Goal: Information Seeking & Learning: Find specific page/section

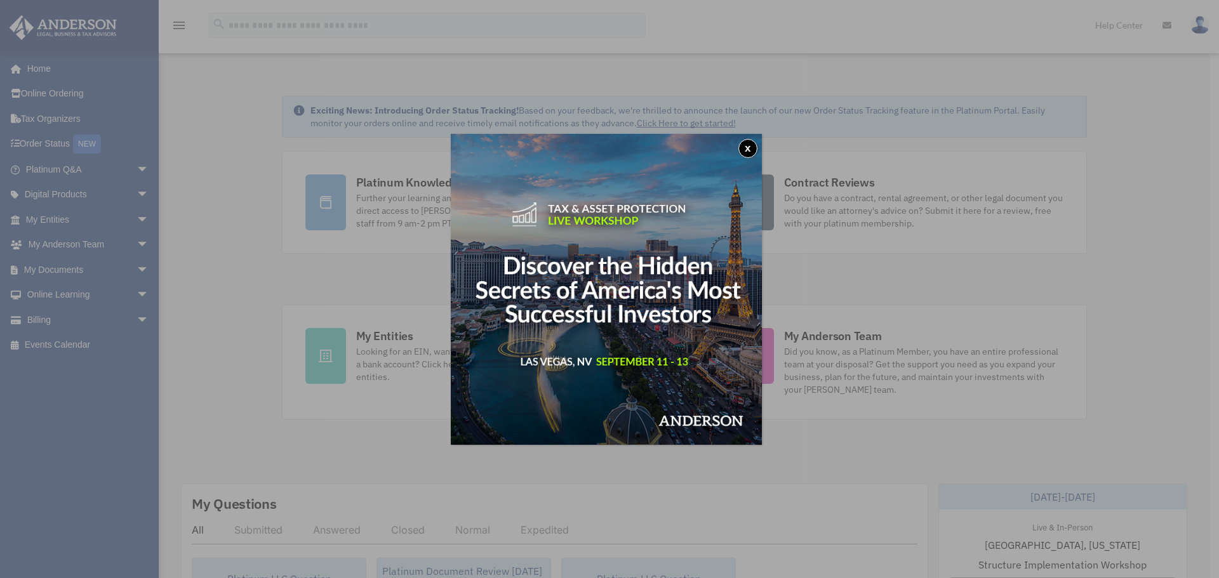
click at [746, 151] on button "x" at bounding box center [747, 148] width 19 height 19
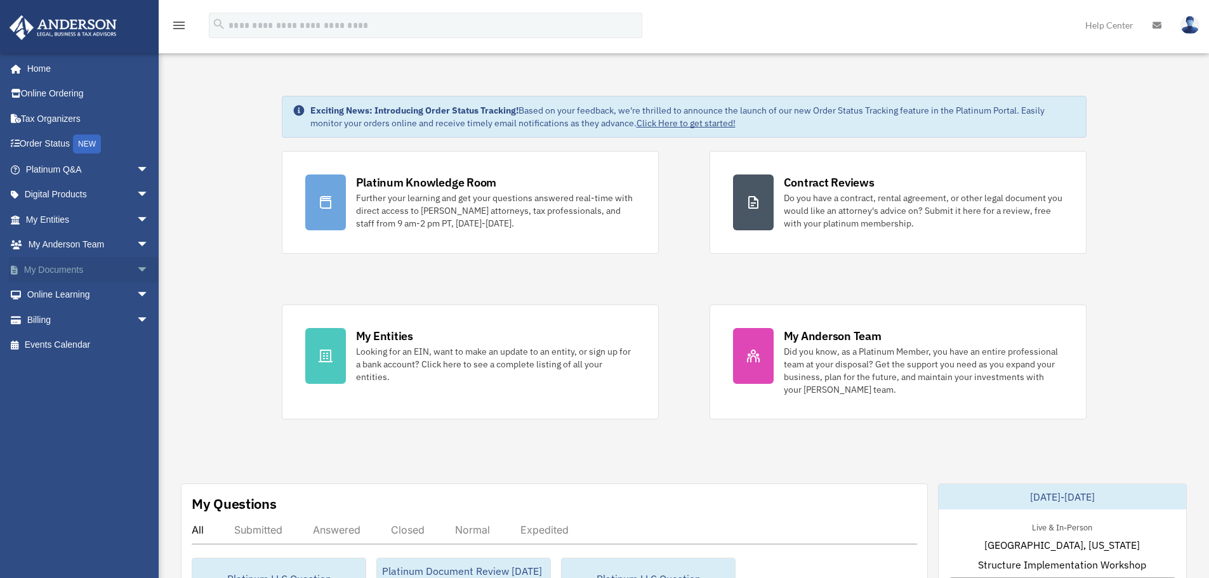
click at [70, 274] on link "My Documents arrow_drop_down" at bounding box center [88, 269] width 159 height 25
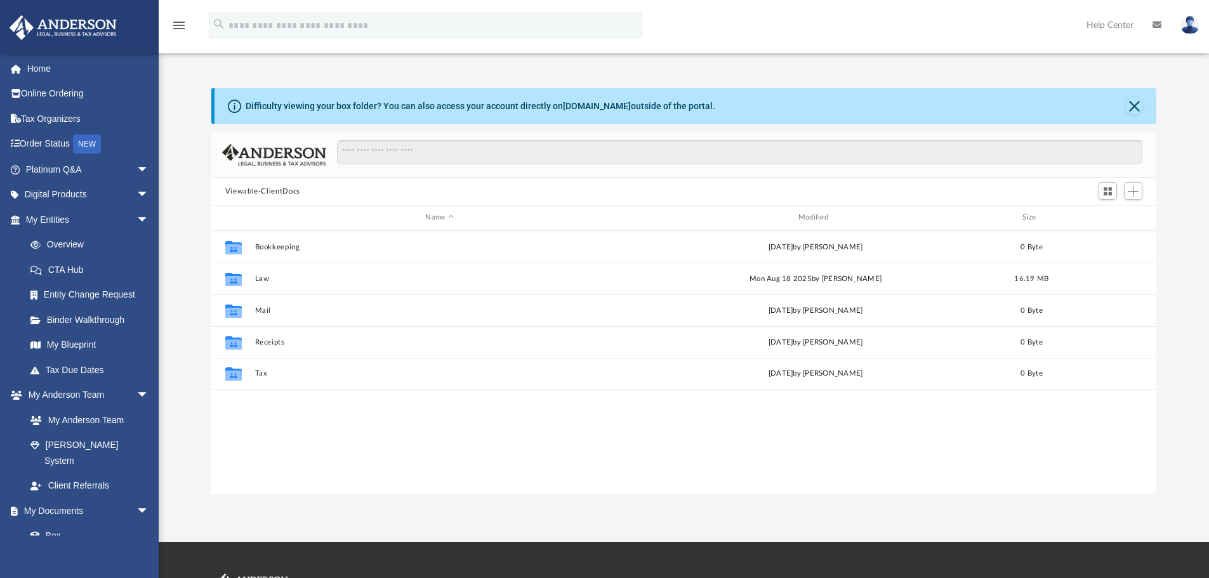
scroll to position [279, 935]
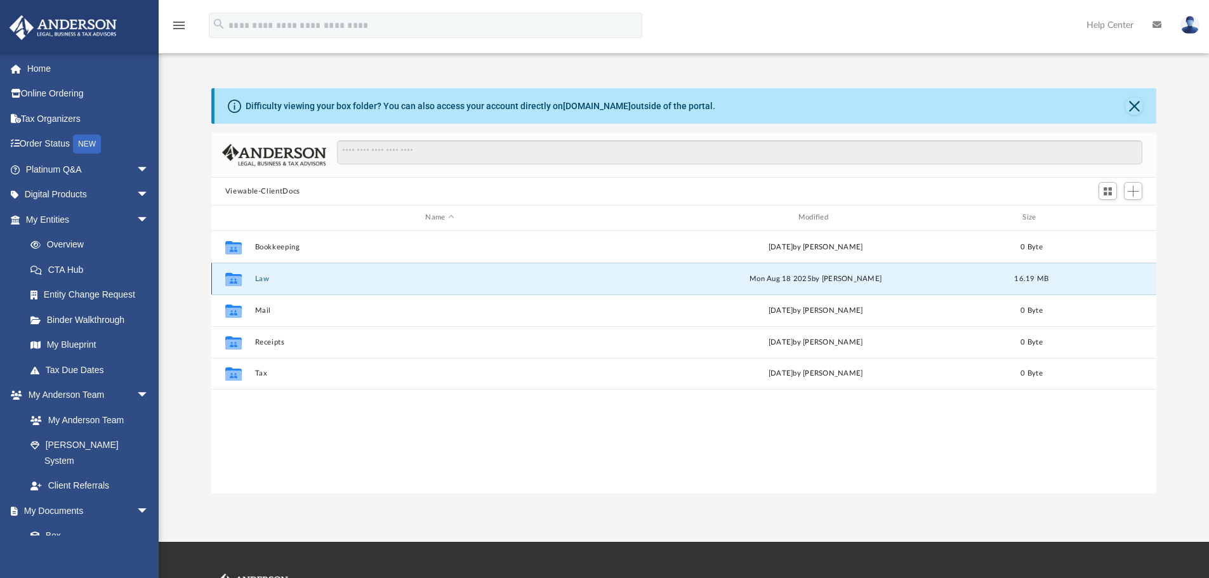
click at [263, 282] on button "Law" at bounding box center [439, 279] width 370 height 8
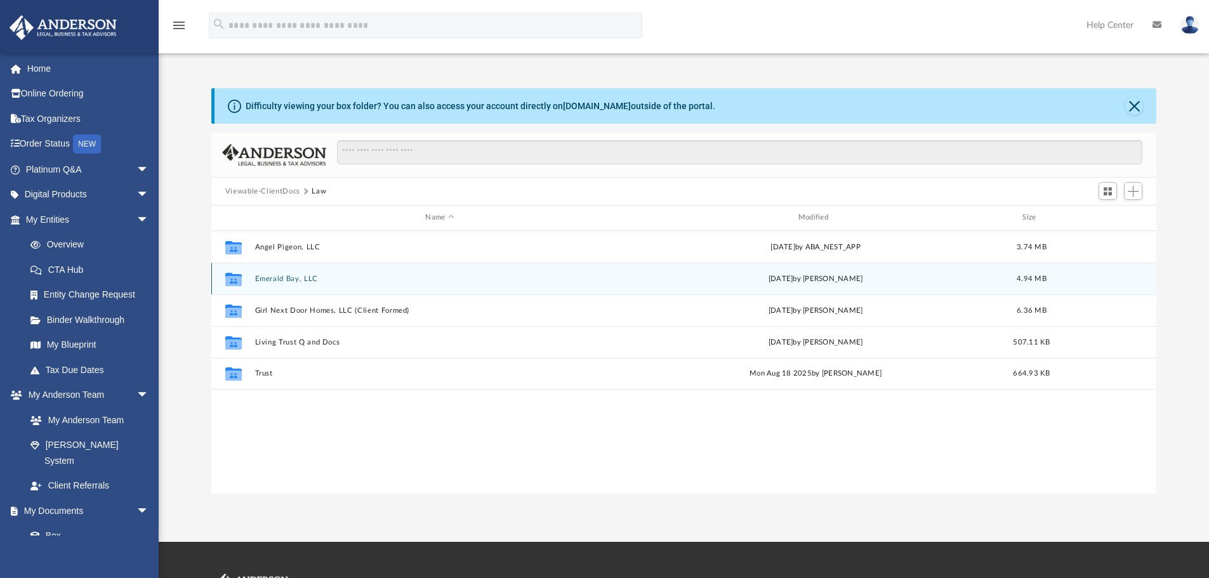
click at [280, 278] on button "Emerald Bay, LLC" at bounding box center [439, 279] width 370 height 8
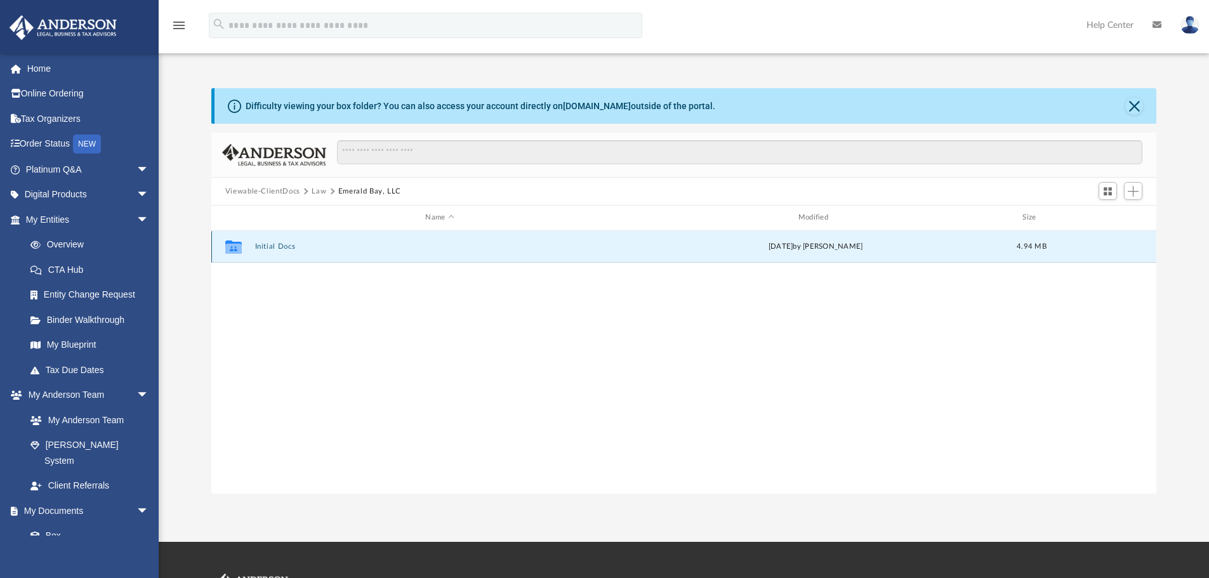
click at [294, 246] on button "Initial Docs" at bounding box center [439, 246] width 370 height 8
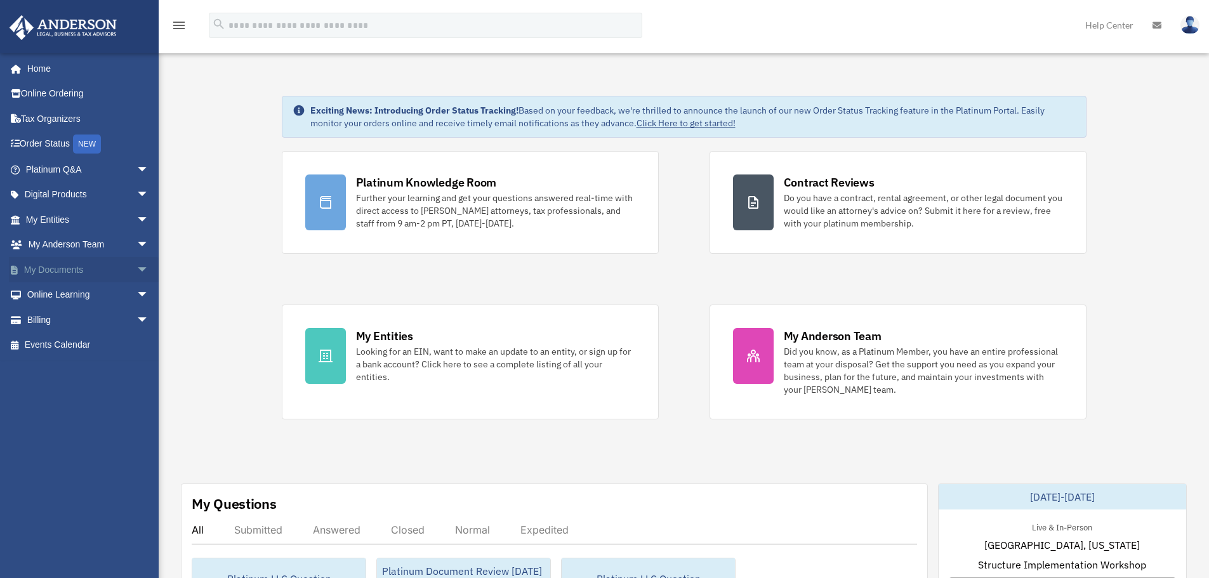
click at [68, 264] on link "My Documents arrow_drop_down" at bounding box center [88, 269] width 159 height 25
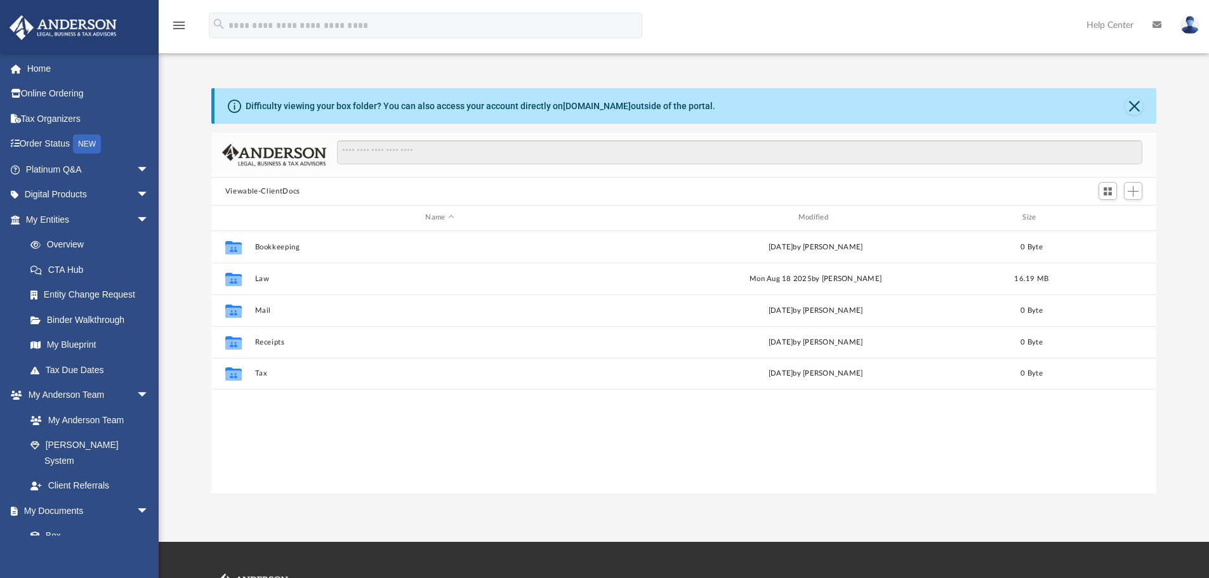
scroll to position [279, 935]
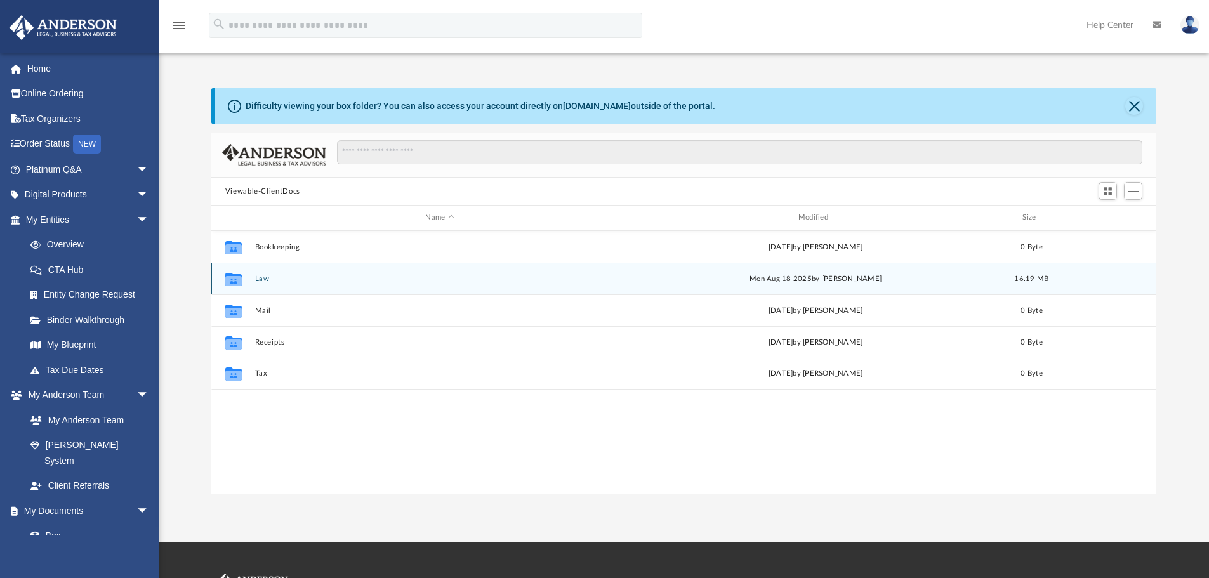
click at [263, 281] on button "Law" at bounding box center [439, 279] width 370 height 8
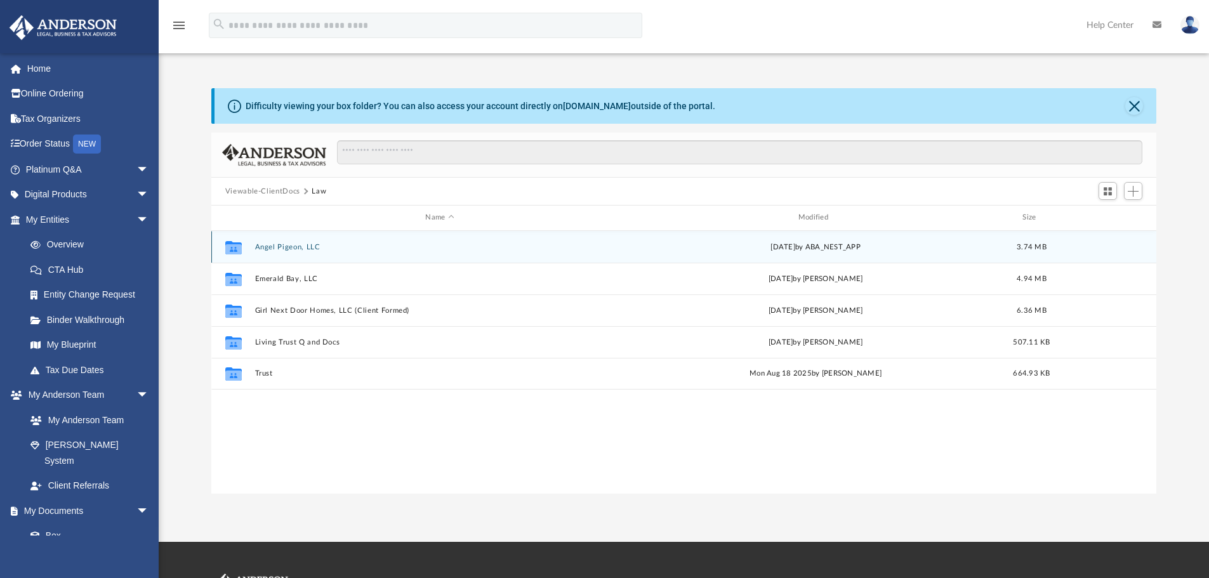
click at [281, 245] on button "Angel Pigeon, LLC" at bounding box center [439, 247] width 370 height 8
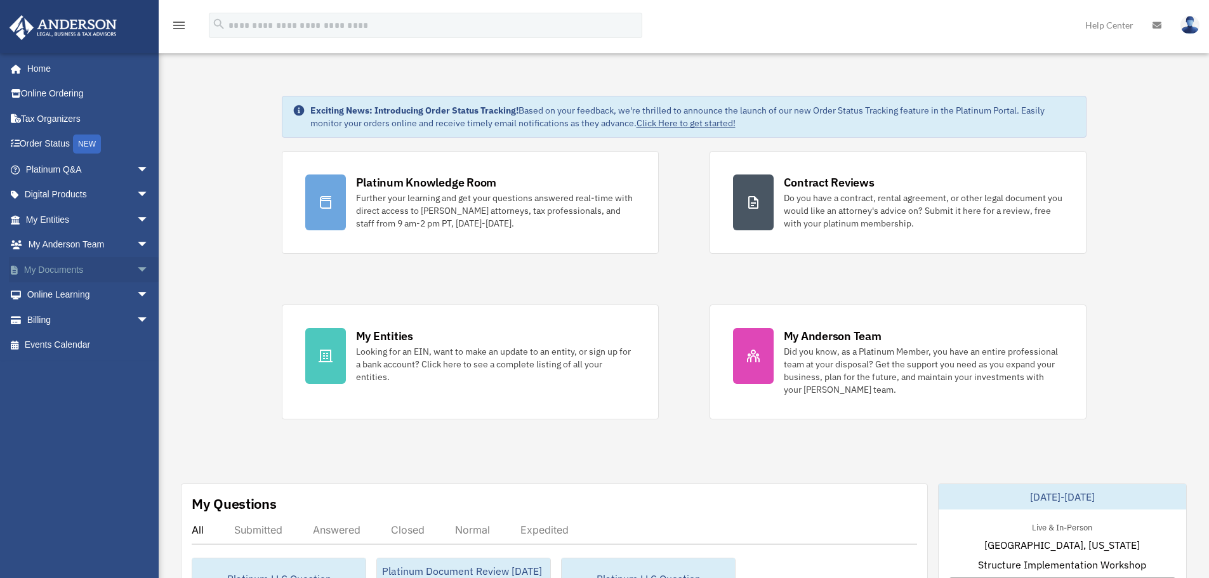
click at [119, 270] on link "My Documents arrow_drop_down" at bounding box center [88, 269] width 159 height 25
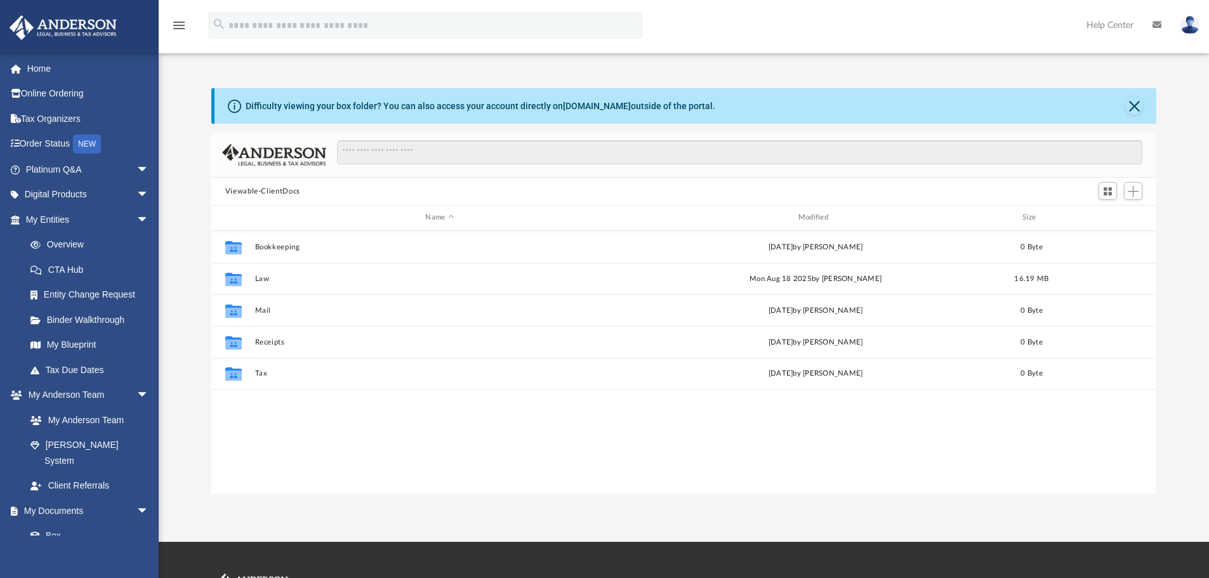
scroll to position [279, 935]
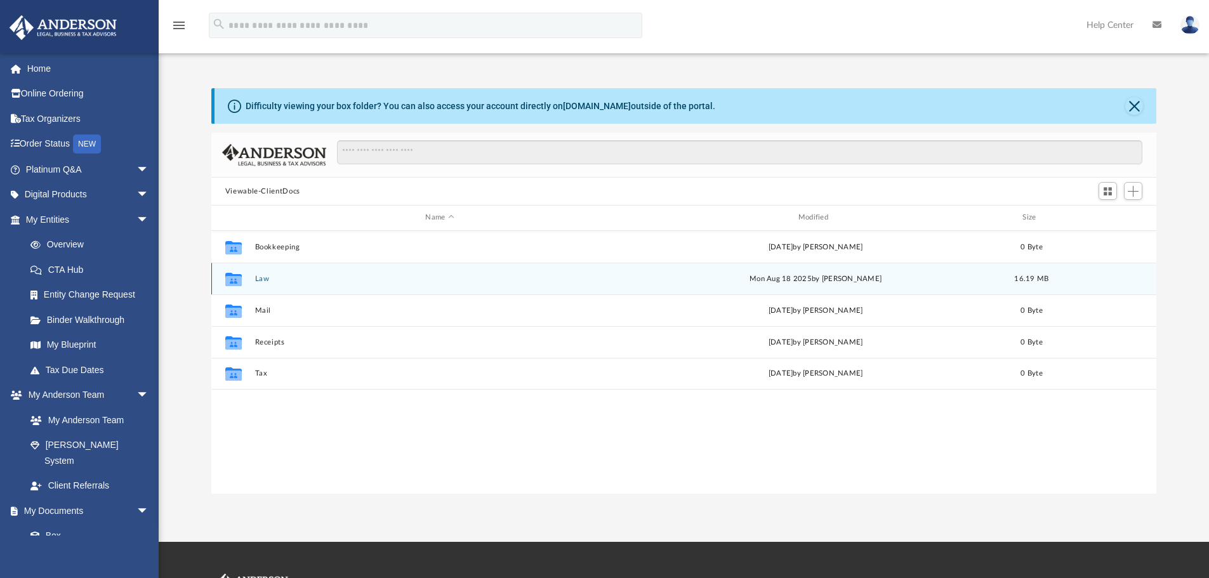
click at [258, 279] on button "Law" at bounding box center [439, 279] width 370 height 8
click at [267, 277] on button "Emerald Bay, LLC" at bounding box center [439, 279] width 370 height 8
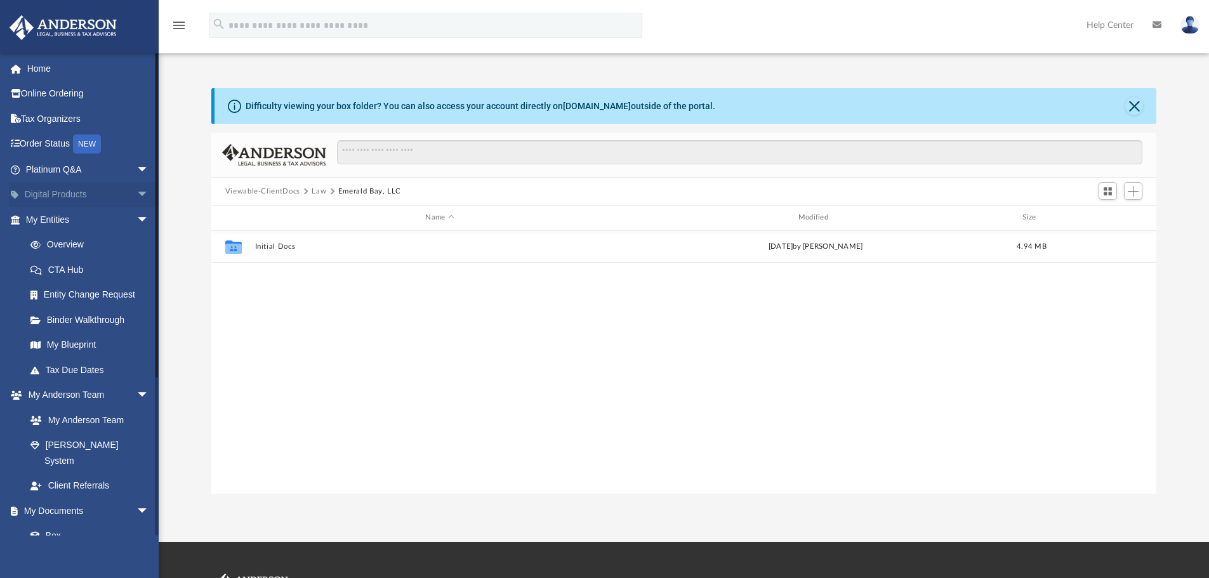
click at [119, 195] on link "Digital Products arrow_drop_down" at bounding box center [88, 194] width 159 height 25
click at [136, 195] on span "arrow_drop_down" at bounding box center [148, 195] width 25 height 26
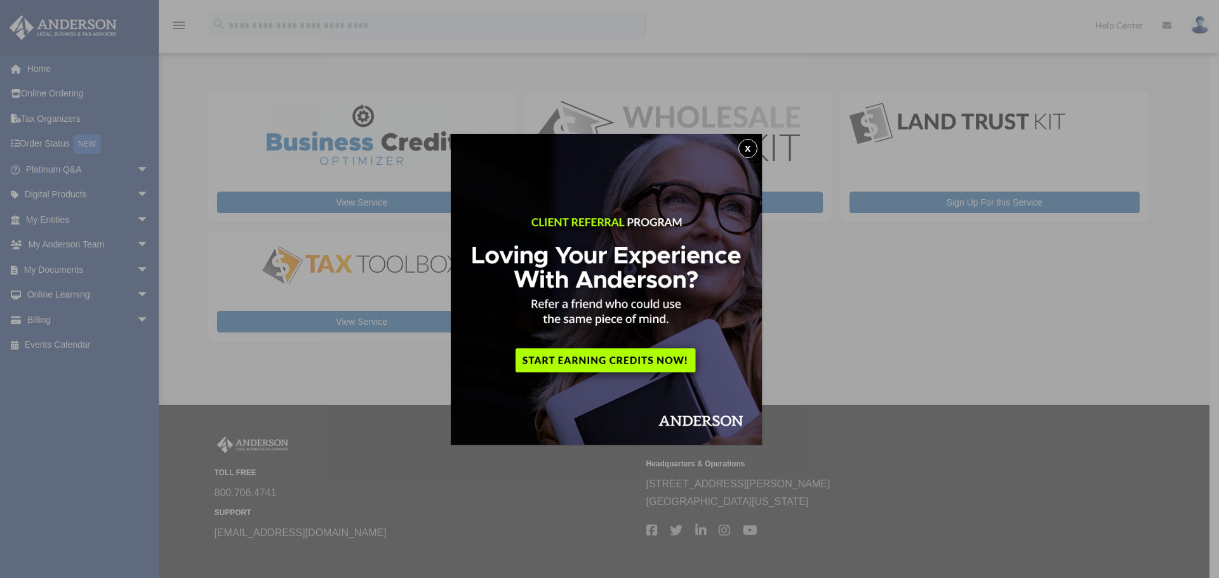
click at [749, 146] on button "x" at bounding box center [747, 148] width 19 height 19
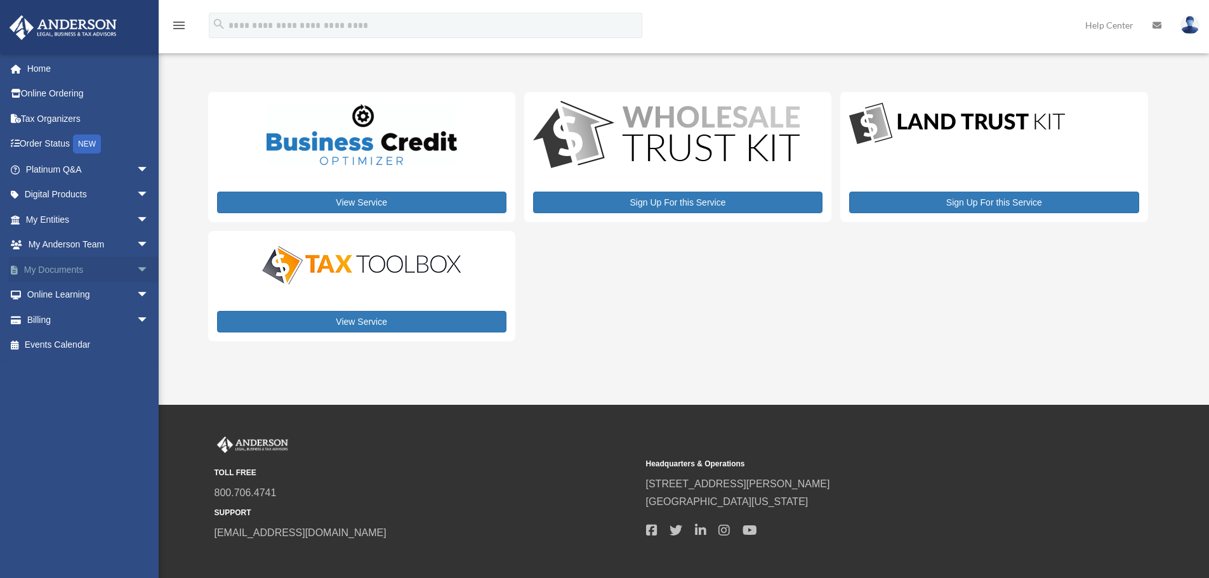
click at [137, 266] on span "arrow_drop_down" at bounding box center [148, 270] width 25 height 26
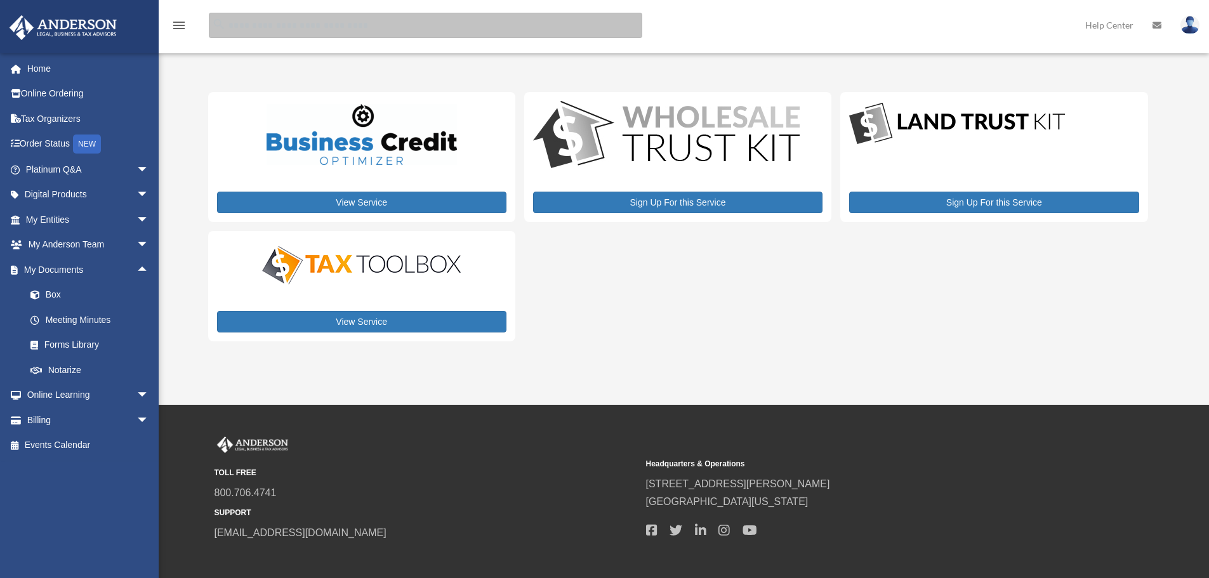
click at [385, 24] on input "search" at bounding box center [425, 25] width 433 height 25
type input "**********"
